Goal: Task Accomplishment & Management: Use online tool/utility

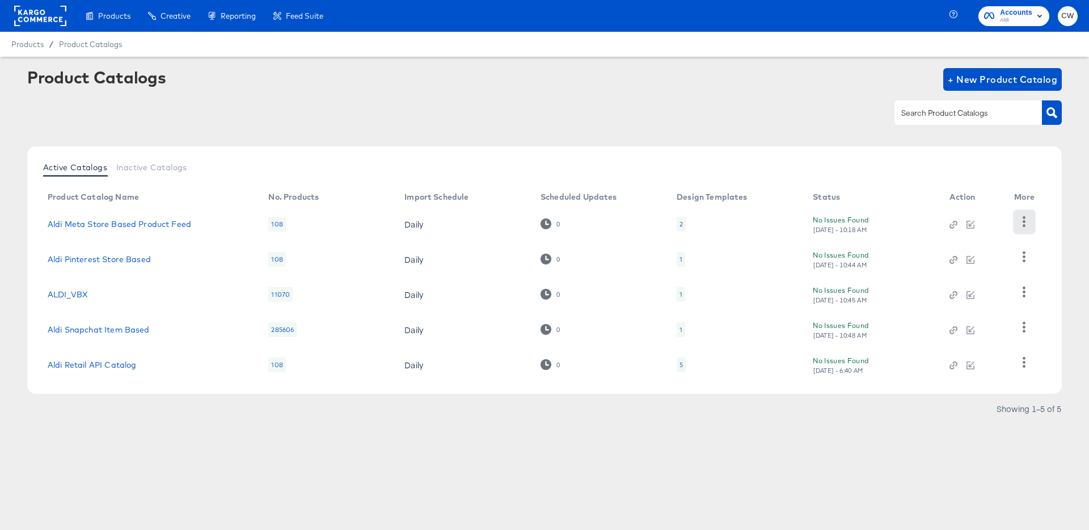
click at [1028, 222] on icon "button" at bounding box center [1024, 221] width 11 height 11
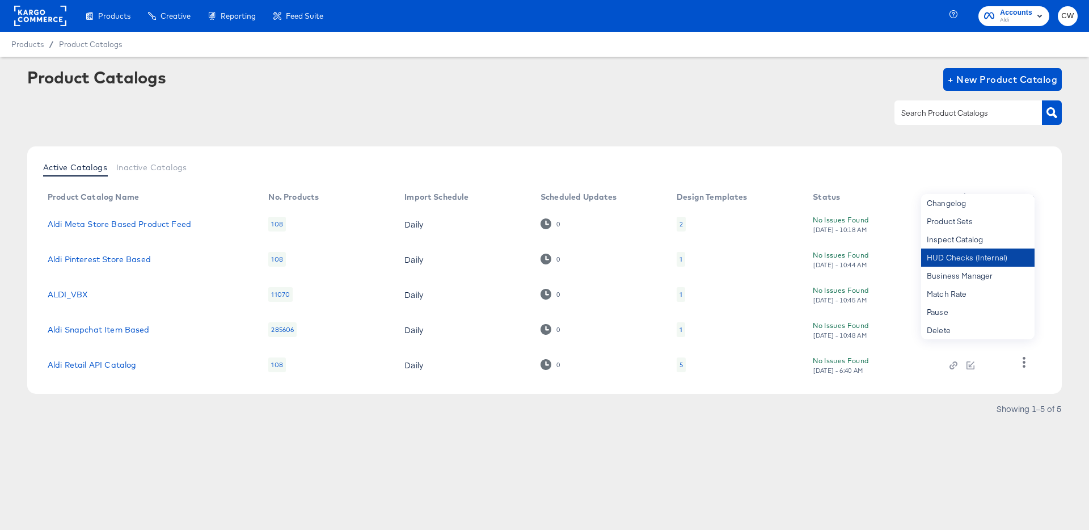
click at [968, 255] on div "HUD Checks (Internal)" at bounding box center [977, 257] width 113 height 18
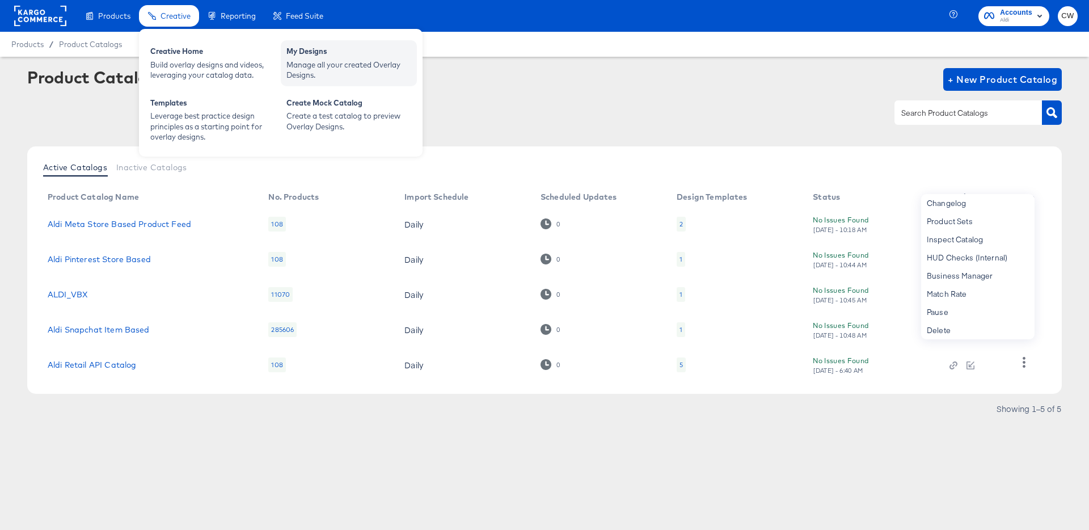
click at [319, 71] on div "Manage all your created Overlay Designs." at bounding box center [348, 70] width 125 height 21
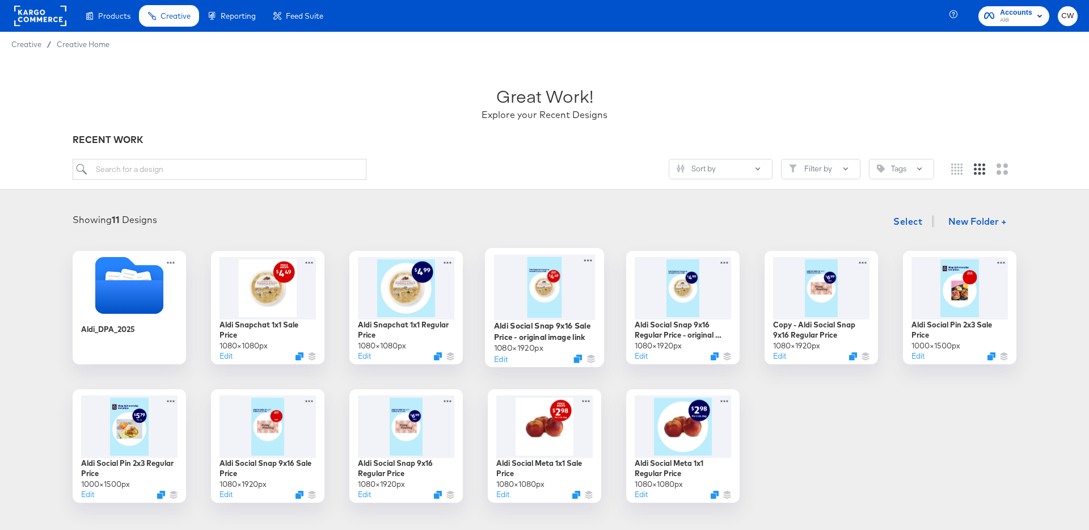
click at [550, 295] on div at bounding box center [545, 286] width 102 height 65
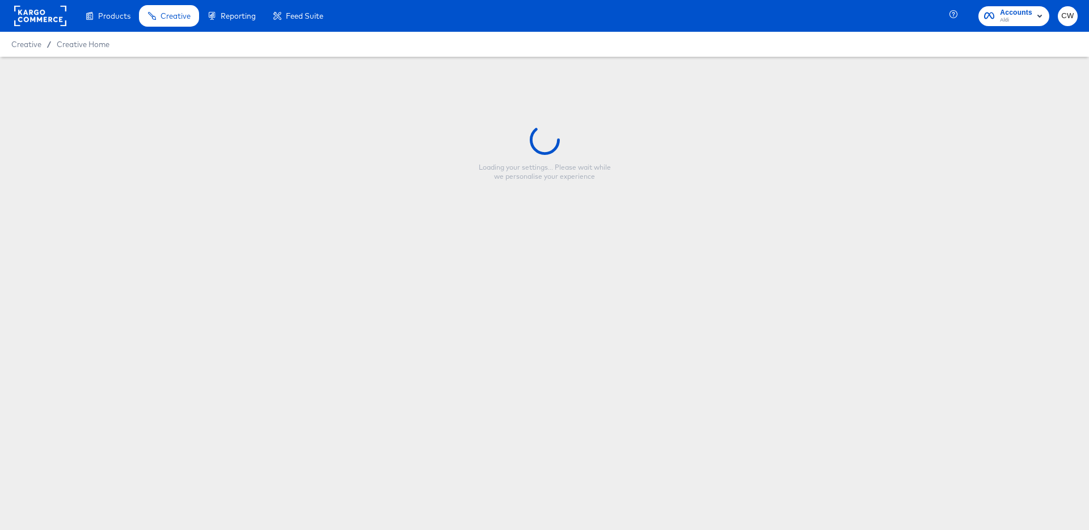
type input "Aldi Social Snap 9x16 Sale Price - original image link"
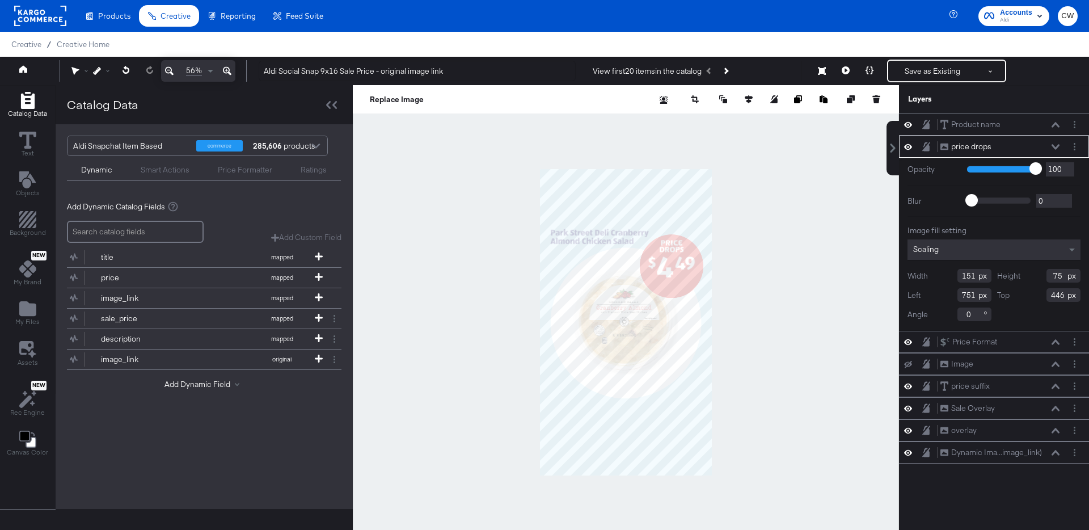
click at [1063, 146] on div "price drops price drops" at bounding box center [1003, 147] width 126 height 12
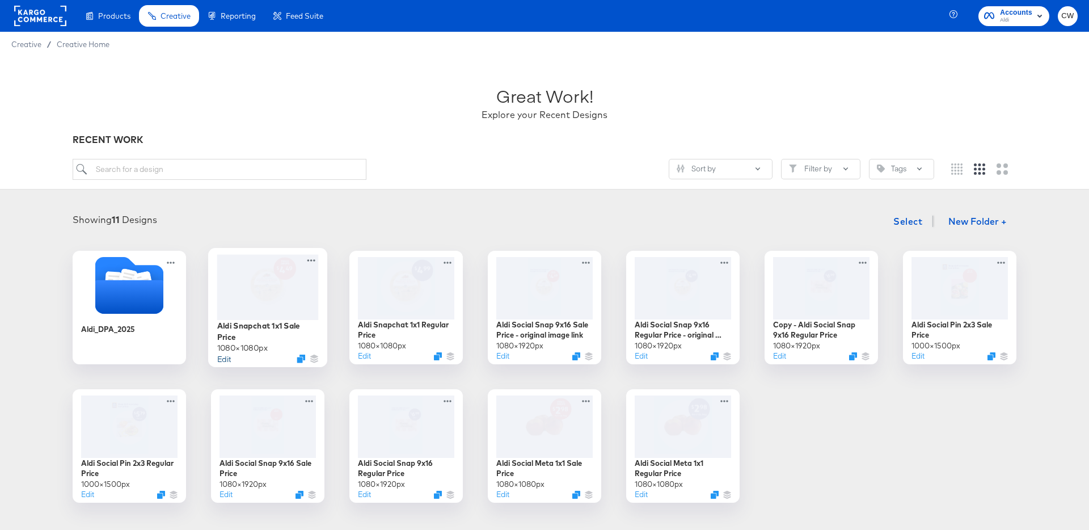
click at [227, 358] on button "Edit" at bounding box center [224, 358] width 14 height 11
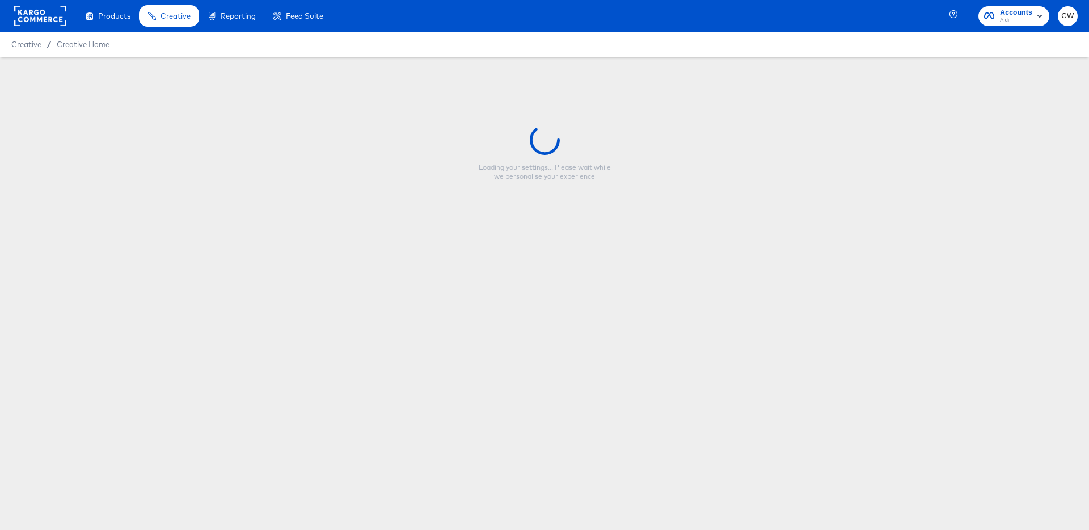
type input "Aldi Snapchat 1x1 Sale Price"
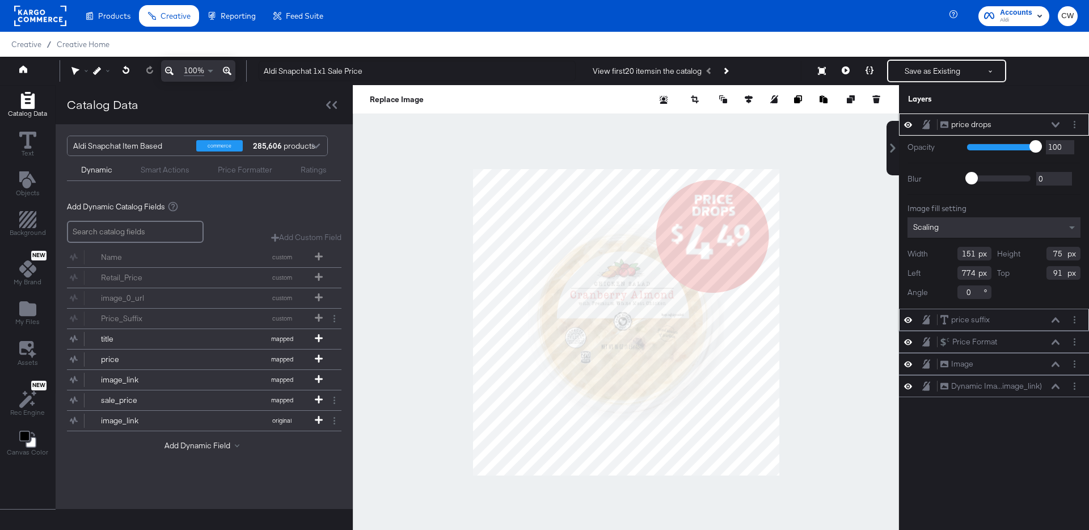
click at [1058, 321] on icon at bounding box center [1055, 319] width 8 height 5
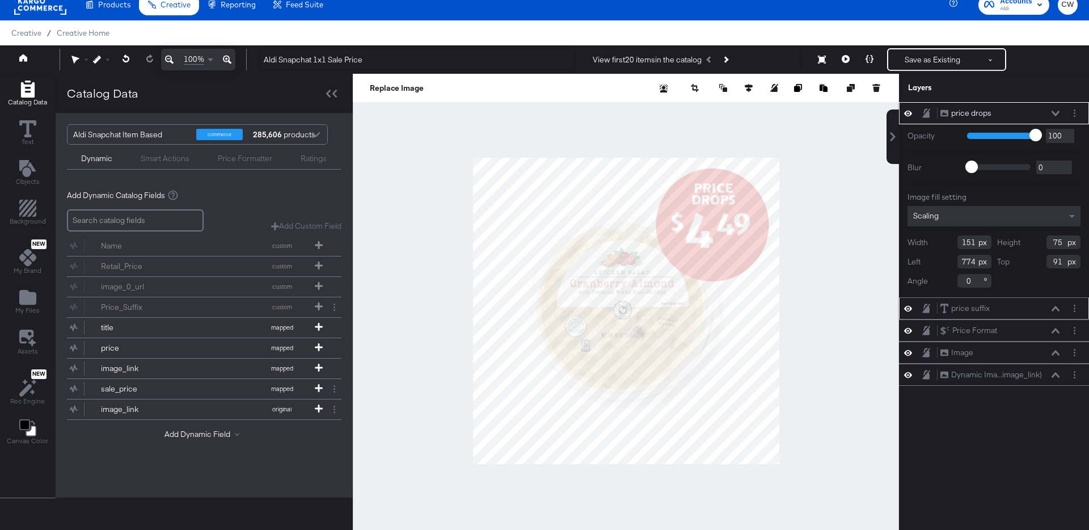
scroll to position [22, 0]
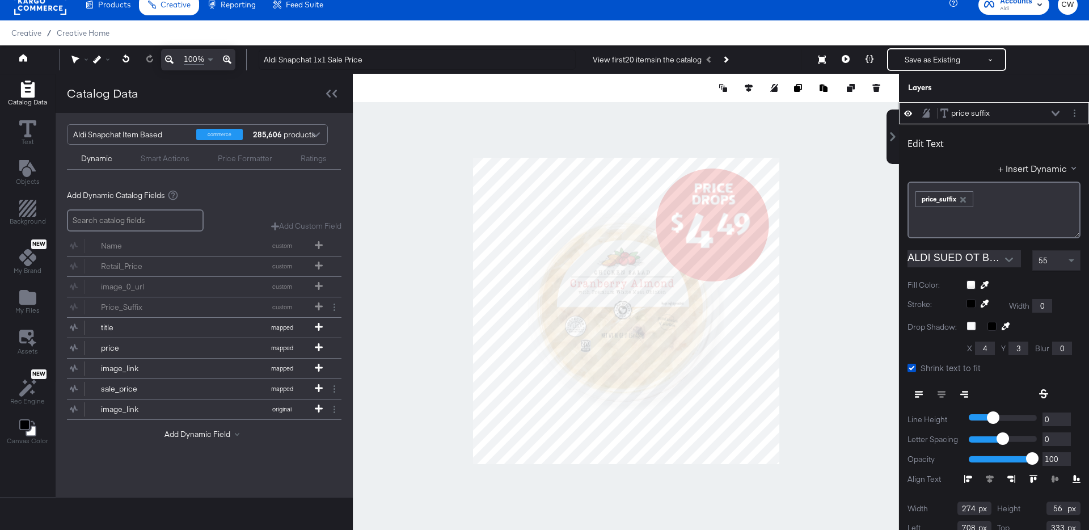
click at [1055, 112] on icon at bounding box center [1055, 114] width 8 height 6
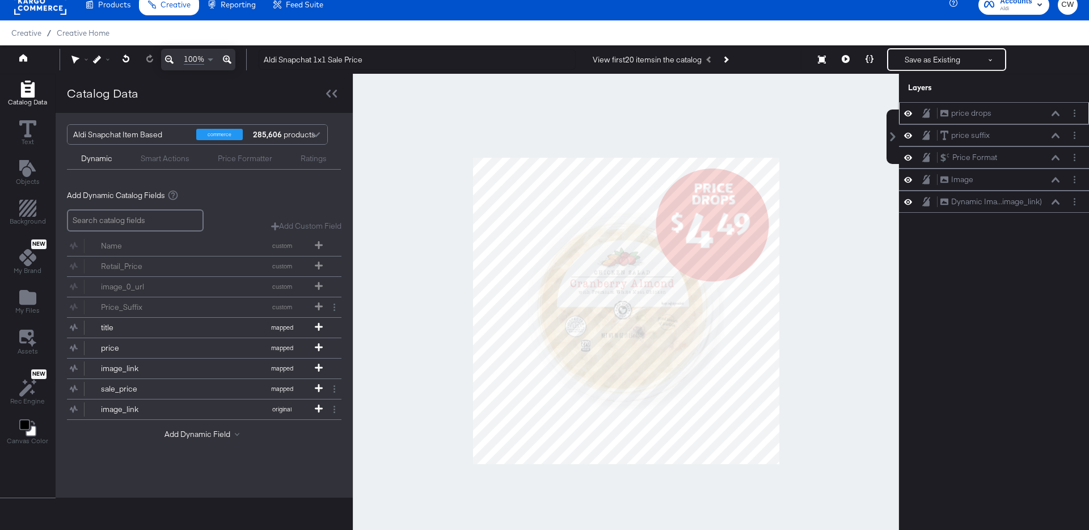
click at [1053, 113] on icon at bounding box center [1055, 114] width 8 height 6
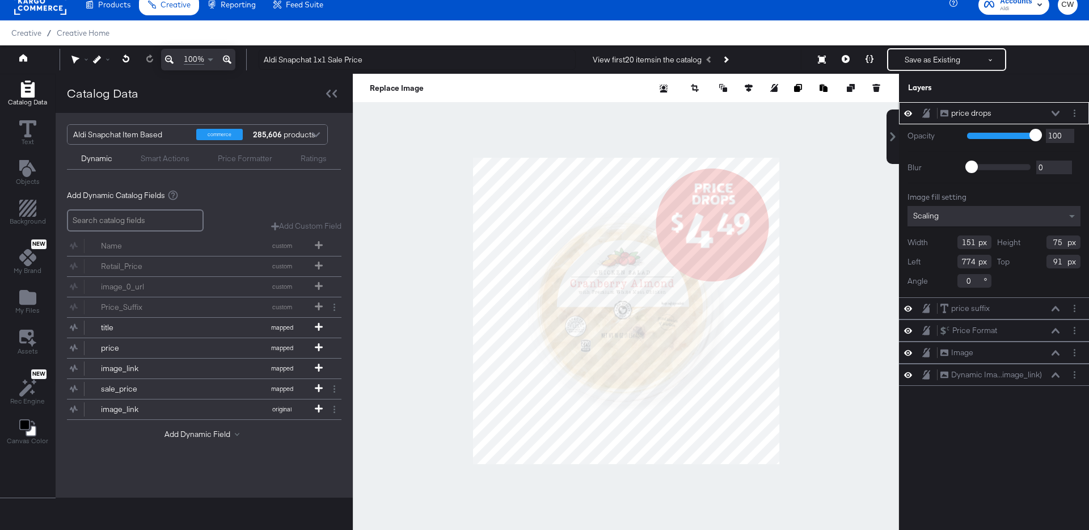
click at [1053, 113] on icon at bounding box center [1055, 113] width 8 height 5
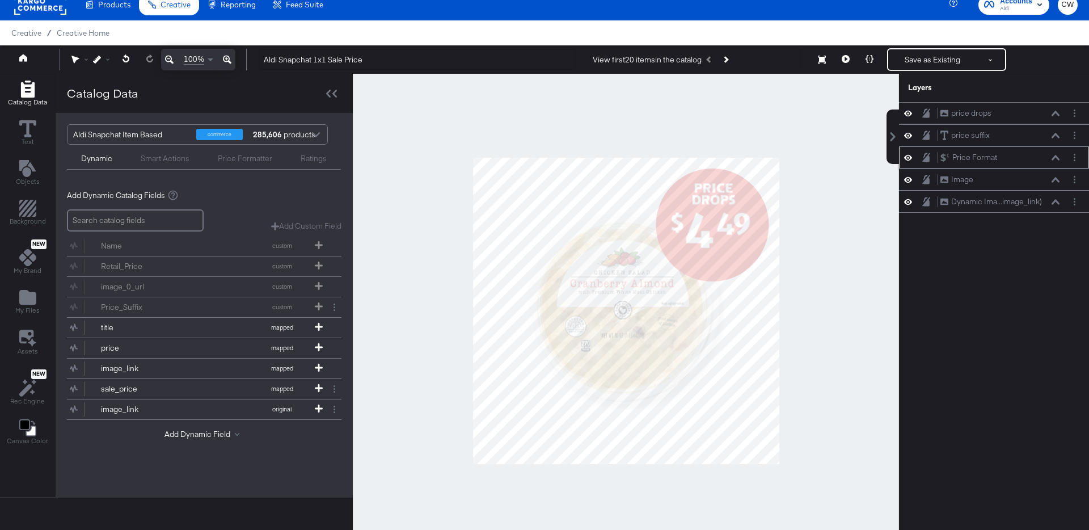
click at [1055, 158] on icon at bounding box center [1055, 158] width 8 height 6
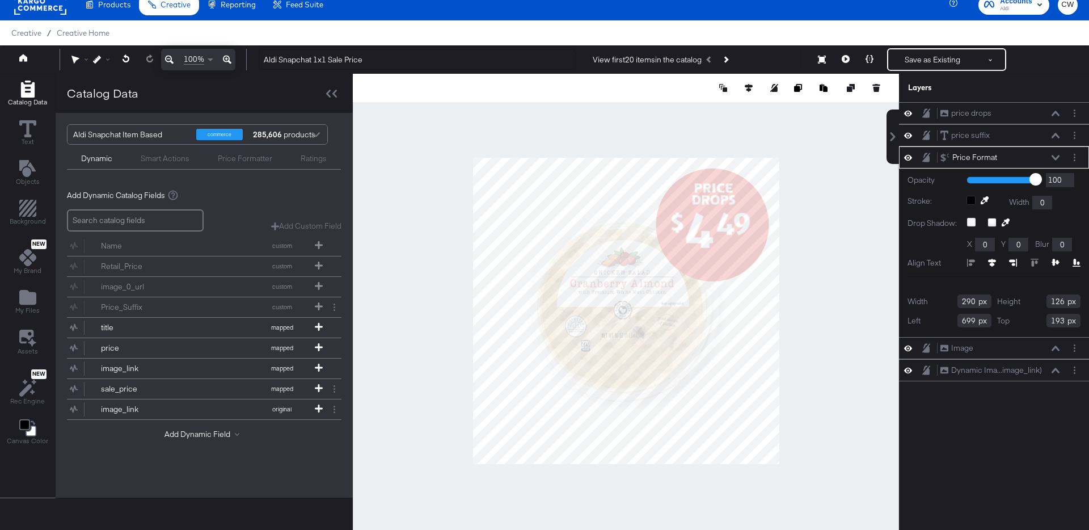
click at [1055, 158] on icon at bounding box center [1055, 157] width 8 height 5
click at [246, 159] on div "Price Formatter" at bounding box center [245, 158] width 54 height 11
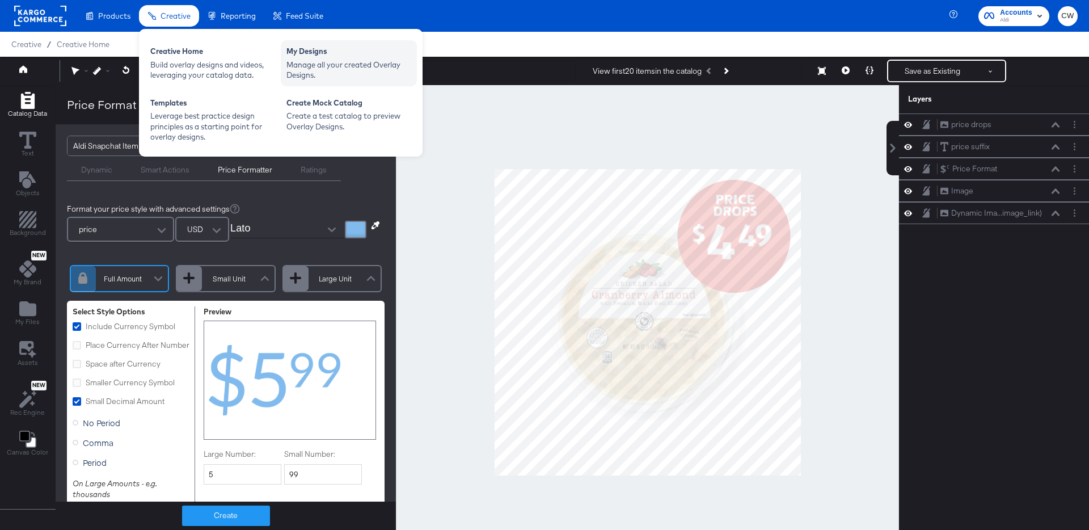
click at [364, 65] on div "Manage all your created Overlay Designs." at bounding box center [348, 70] width 125 height 21
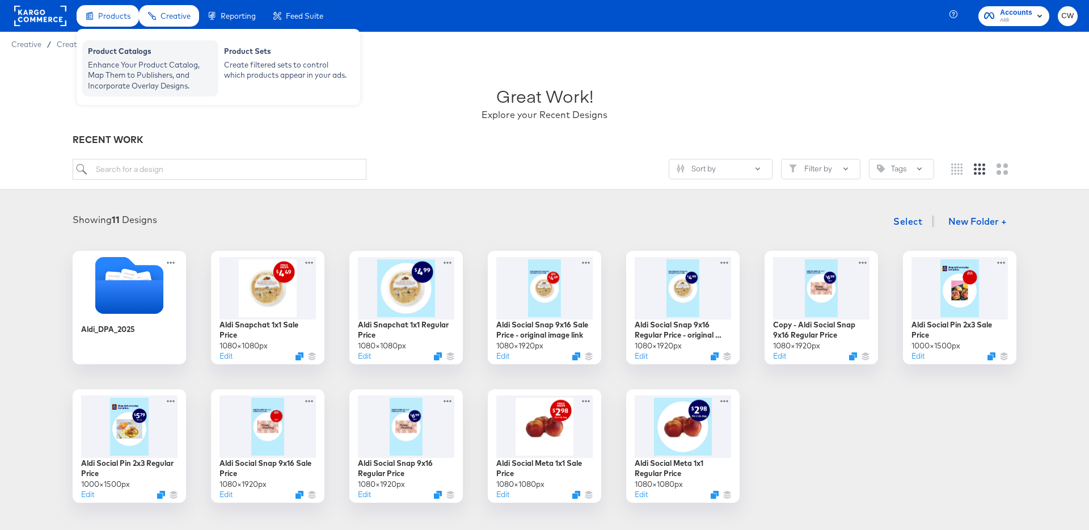
click at [129, 62] on div "Enhance Your Product Catalog, Map Them to Publishers, and Incorporate Overlay D…" at bounding box center [150, 76] width 125 height 32
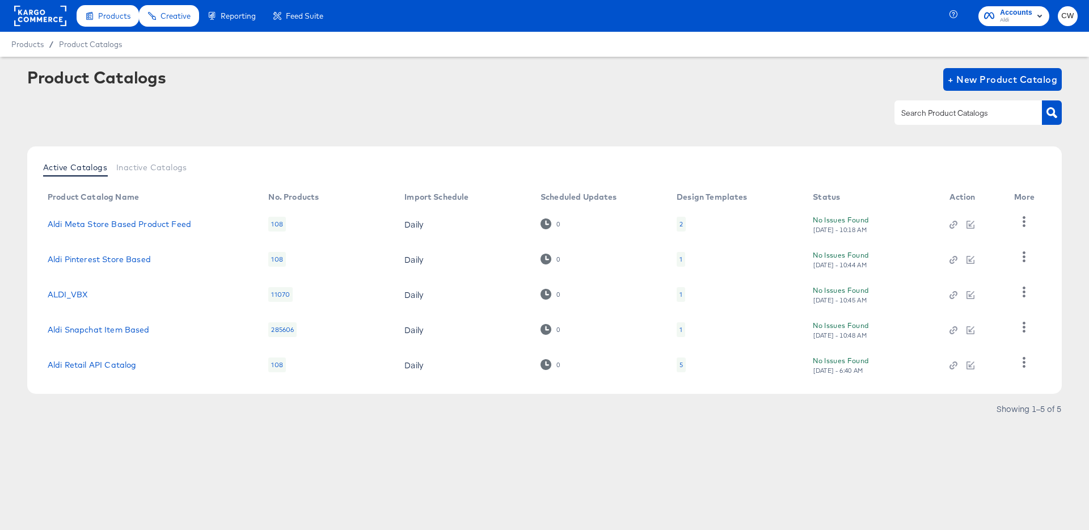
click at [678, 223] on div "2" at bounding box center [681, 224] width 9 height 15
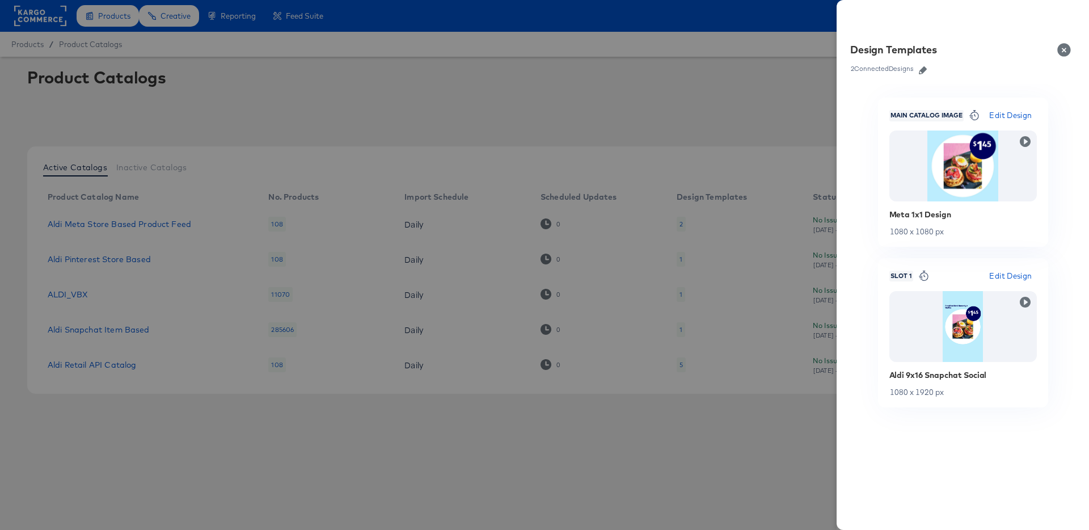
click at [1016, 276] on span "Edit Design" at bounding box center [1010, 275] width 43 height 13
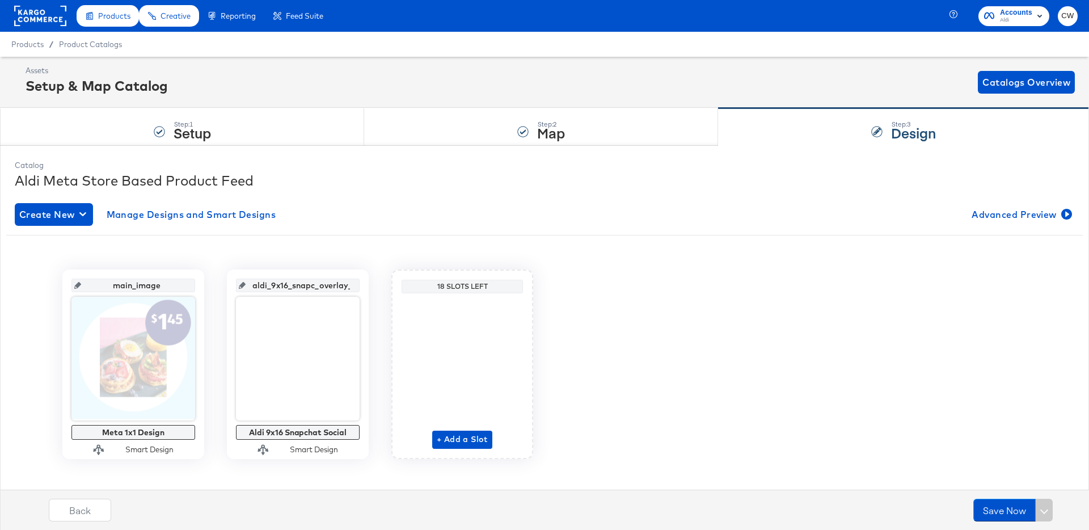
scroll to position [11, 0]
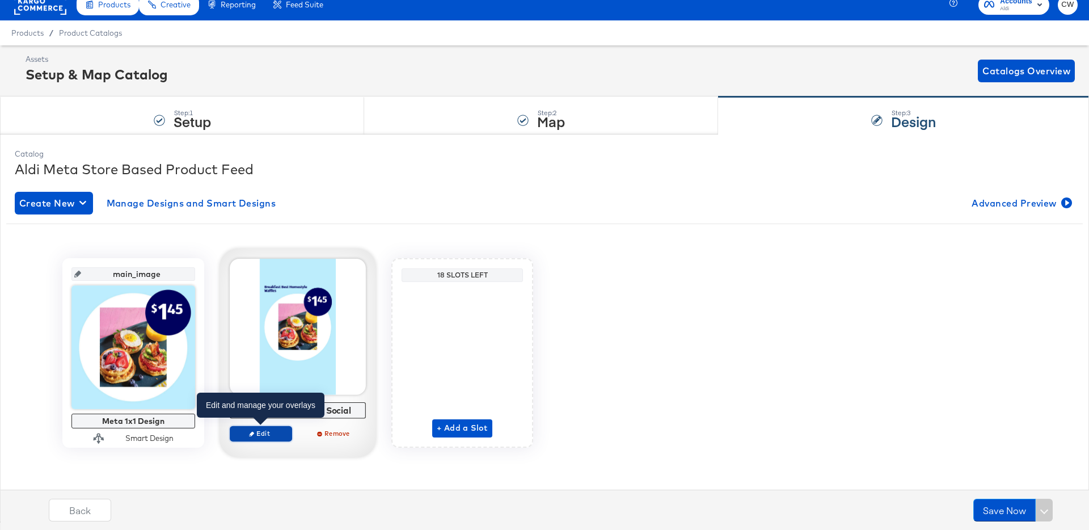
click at [273, 430] on span "Edit" at bounding box center [261, 433] width 52 height 9
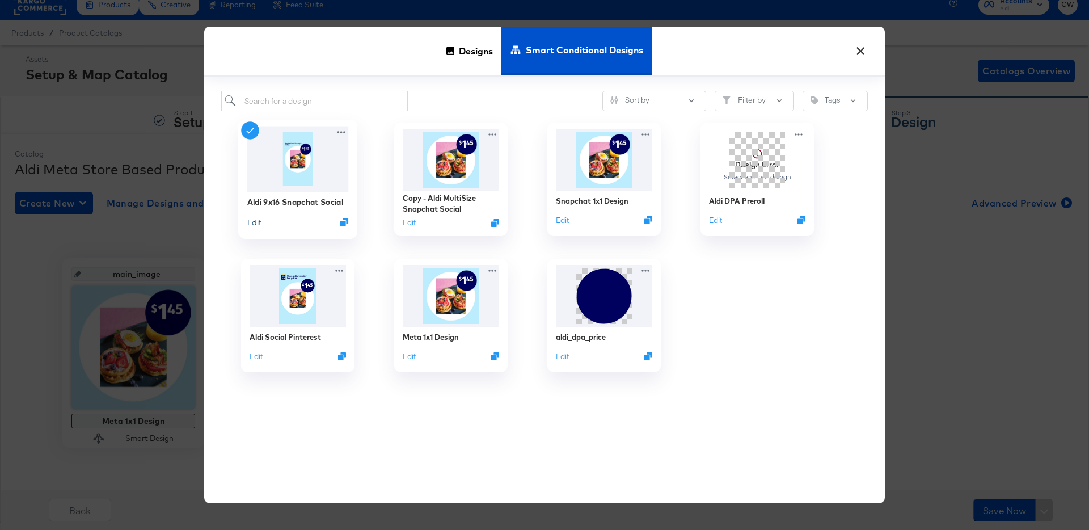
click at [254, 222] on button "Edit" at bounding box center [254, 222] width 14 height 11
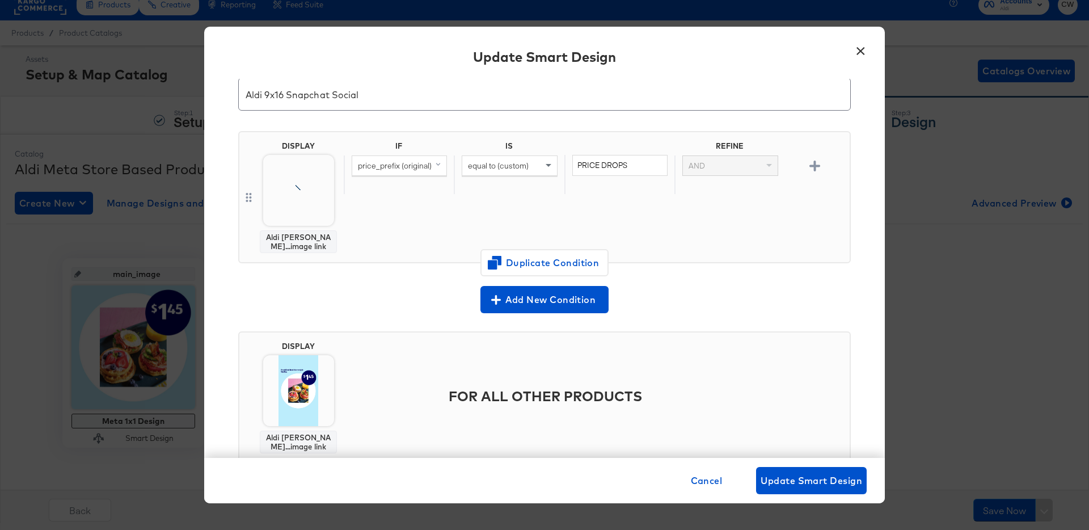
scroll to position [75, 0]
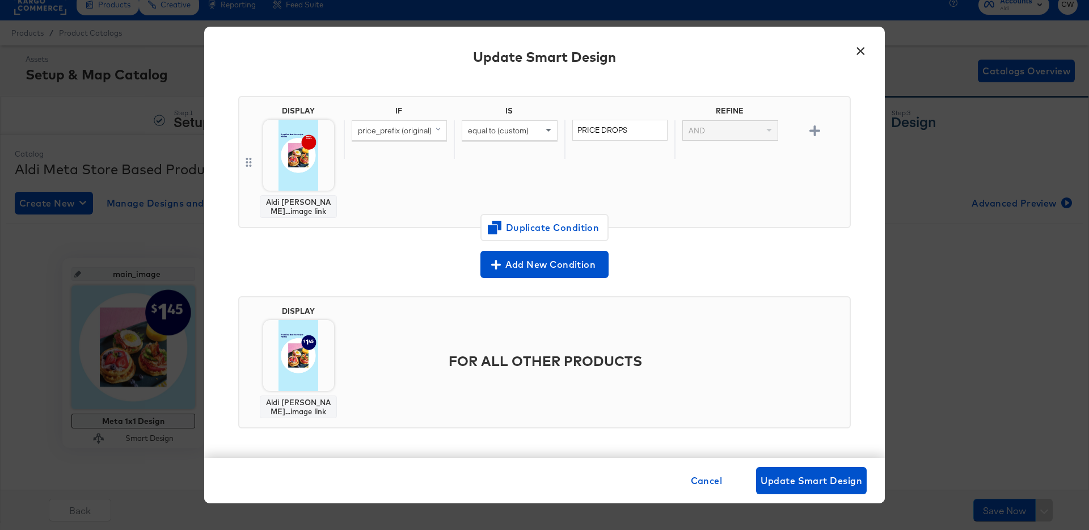
click at [861, 52] on button "×" at bounding box center [860, 48] width 20 height 20
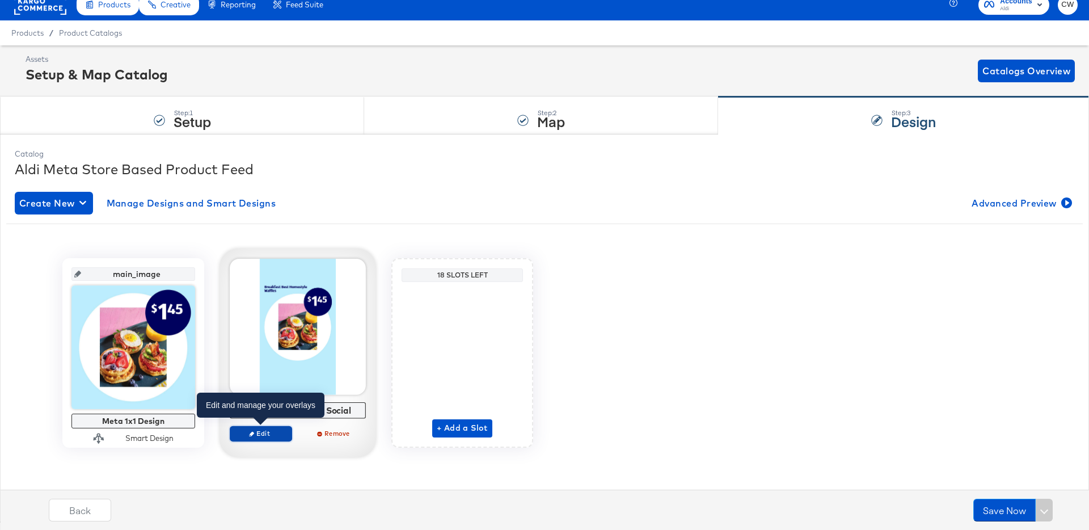
click at [262, 430] on span "Edit" at bounding box center [261, 433] width 52 height 9
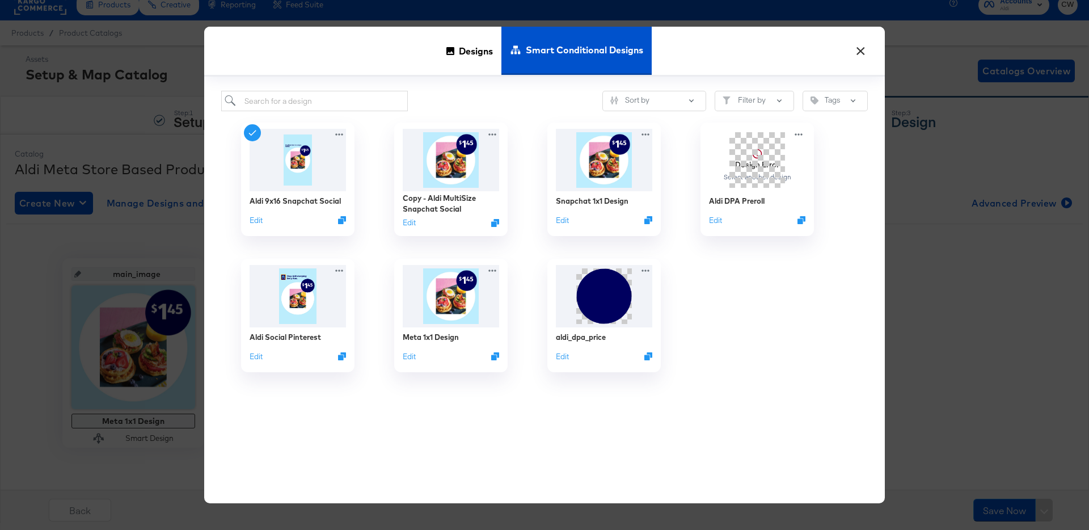
click at [861, 52] on button "×" at bounding box center [860, 48] width 20 height 20
